Goal: Check status: Check status

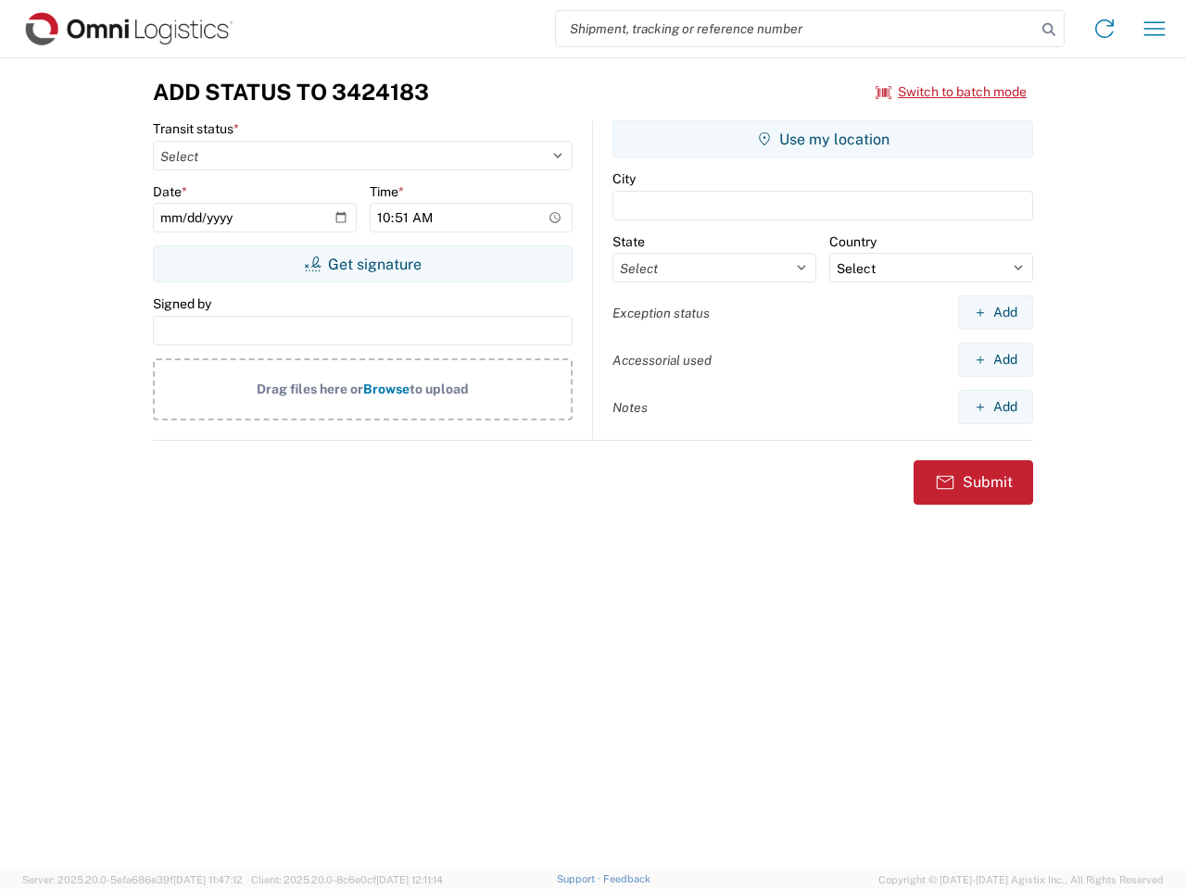
click at [796, 29] on input "search" at bounding box center [796, 28] width 480 height 35
click at [1049, 30] on icon at bounding box center [1049, 30] width 26 height 26
click at [1104, 29] on icon at bounding box center [1104, 29] width 30 height 30
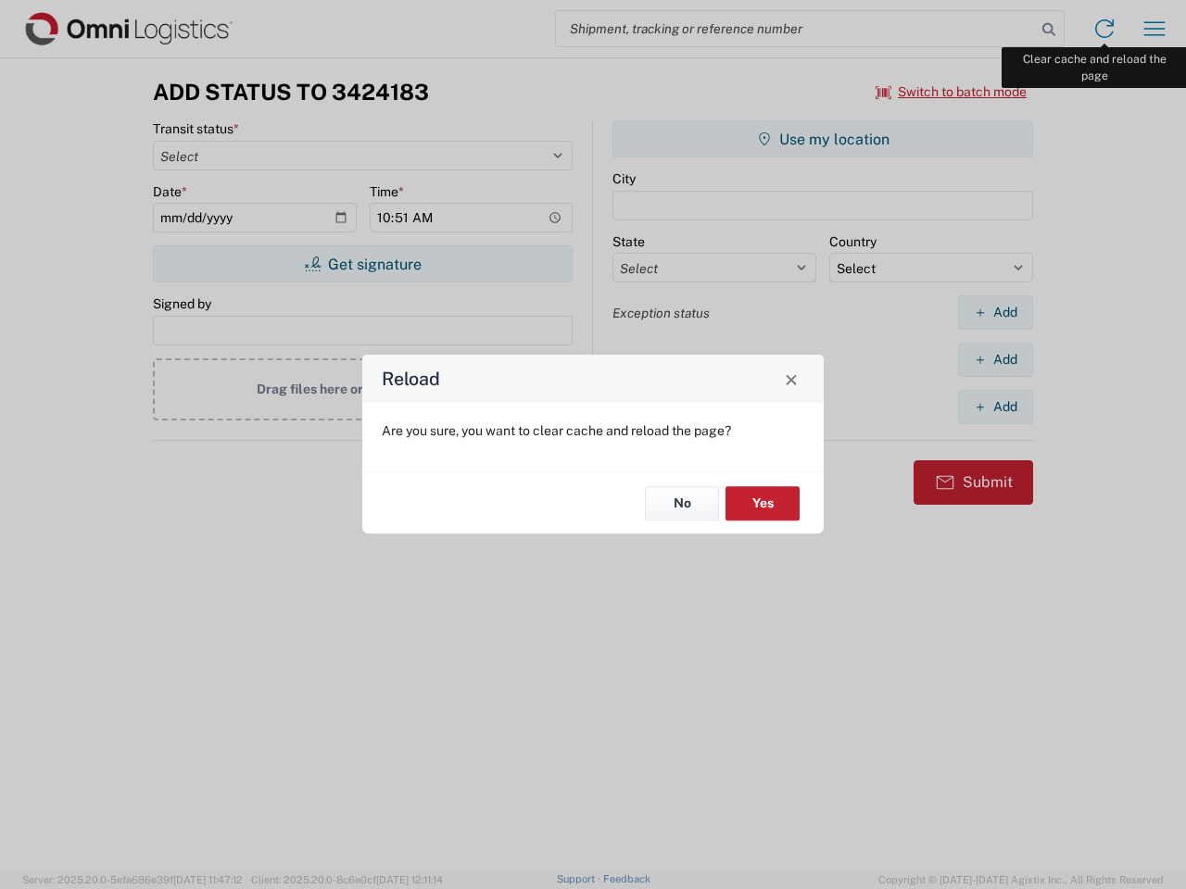
click at [1154, 29] on div "Reload Are you sure, you want to clear cache and reload the page? No Yes" at bounding box center [593, 444] width 1186 height 889
click at [951, 92] on div "Reload Are you sure, you want to clear cache and reload the page? No Yes" at bounding box center [593, 444] width 1186 height 889
click at [362, 264] on div "Reload Are you sure, you want to clear cache and reload the page? No Yes" at bounding box center [593, 444] width 1186 height 889
click at [823, 139] on div "Reload Are you sure, you want to clear cache and reload the page? No Yes" at bounding box center [593, 444] width 1186 height 889
click at [995, 312] on div "Reload Are you sure, you want to clear cache and reload the page? No Yes" at bounding box center [593, 444] width 1186 height 889
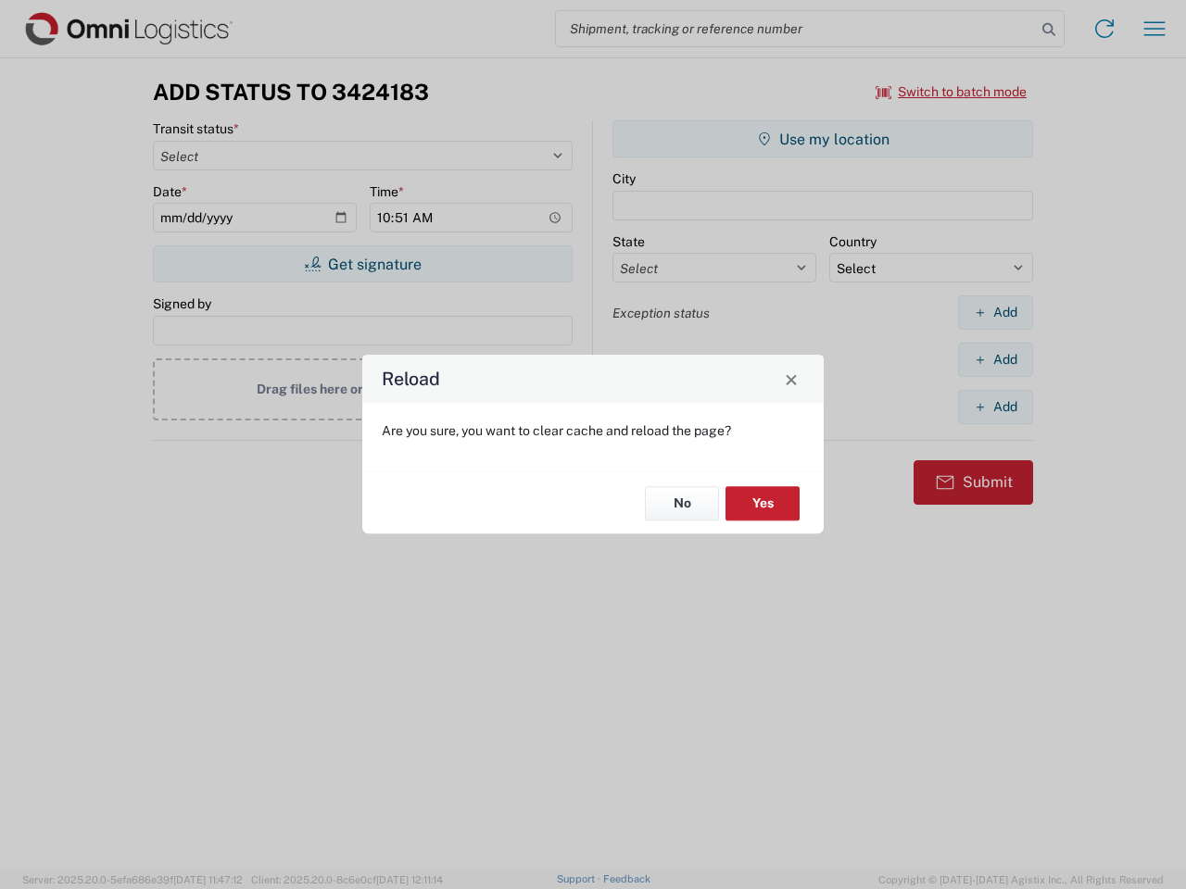
click at [995, 359] on div "Reload Are you sure, you want to clear cache and reload the page? No Yes" at bounding box center [593, 444] width 1186 height 889
click at [995, 407] on div "Reload Are you sure, you want to clear cache and reload the page? No Yes" at bounding box center [593, 444] width 1186 height 889
